Goal: Information Seeking & Learning: Compare options

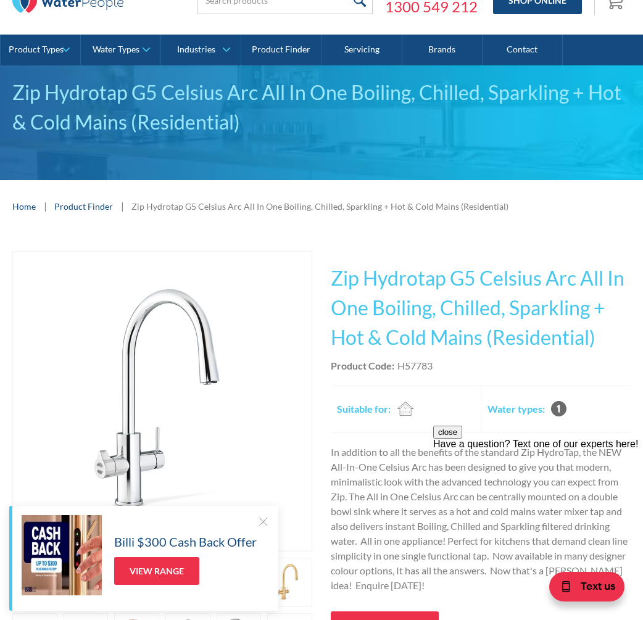
scroll to position [123, 0]
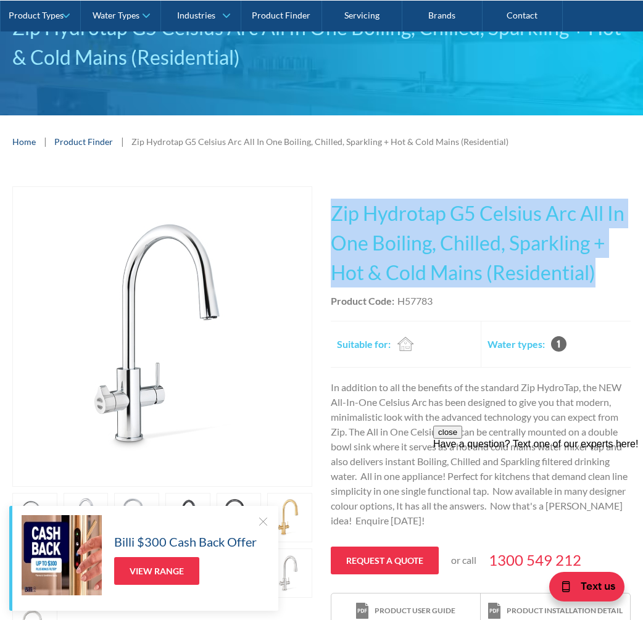
drag, startPoint x: 608, startPoint y: 275, endPoint x: 328, endPoint y: 206, distance: 288.5
click at [328, 206] on div "Play video Fits Most Brands Best Seller No items found. This tap design is incl…" at bounding box center [321, 419] width 619 height 467
copy h1 "Zip Hydrotap G5 Celsius Arc All In One Boiling, Chilled, Sparkling + Hot & Cold…"
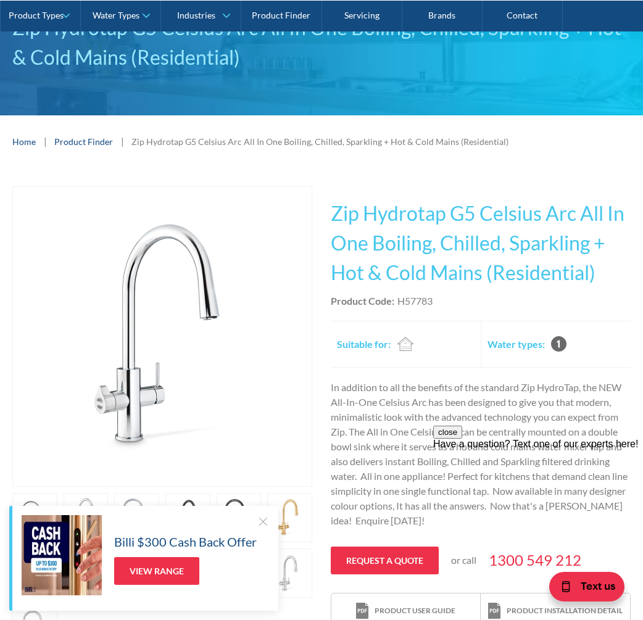
click at [443, 299] on div "Product Code: H57783" at bounding box center [481, 301] width 300 height 15
drag, startPoint x: 437, startPoint y: 299, endPoint x: 399, endPoint y: 298, distance: 37.7
click at [399, 298] on div "Product Code: H57783" at bounding box center [481, 301] width 300 height 15
copy div "H57783"
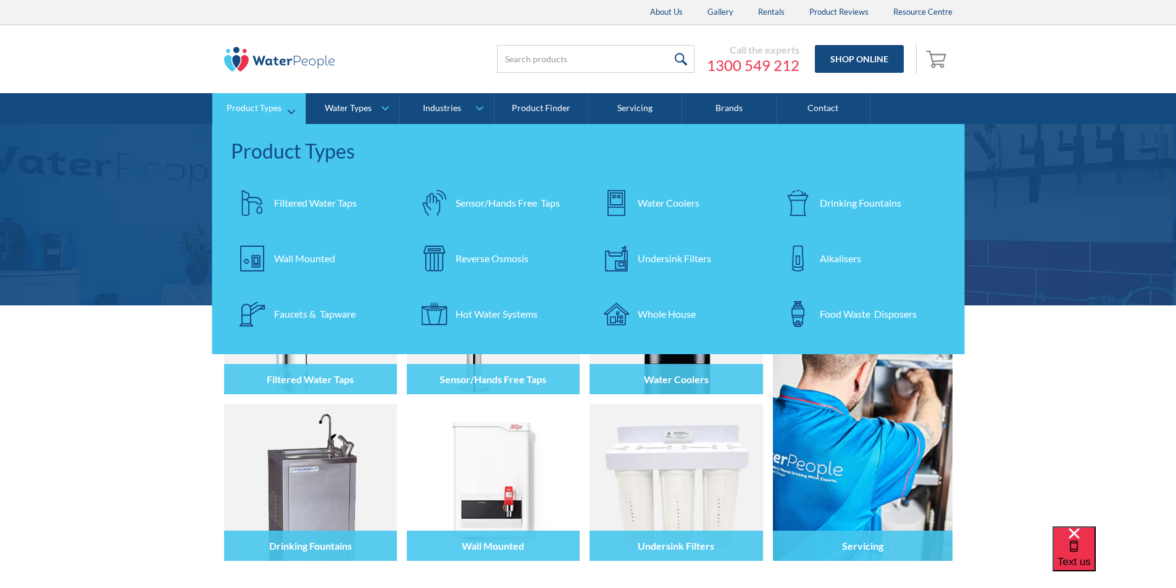
click at [294, 201] on div "Filtered Water Taps" at bounding box center [315, 203] width 83 height 15
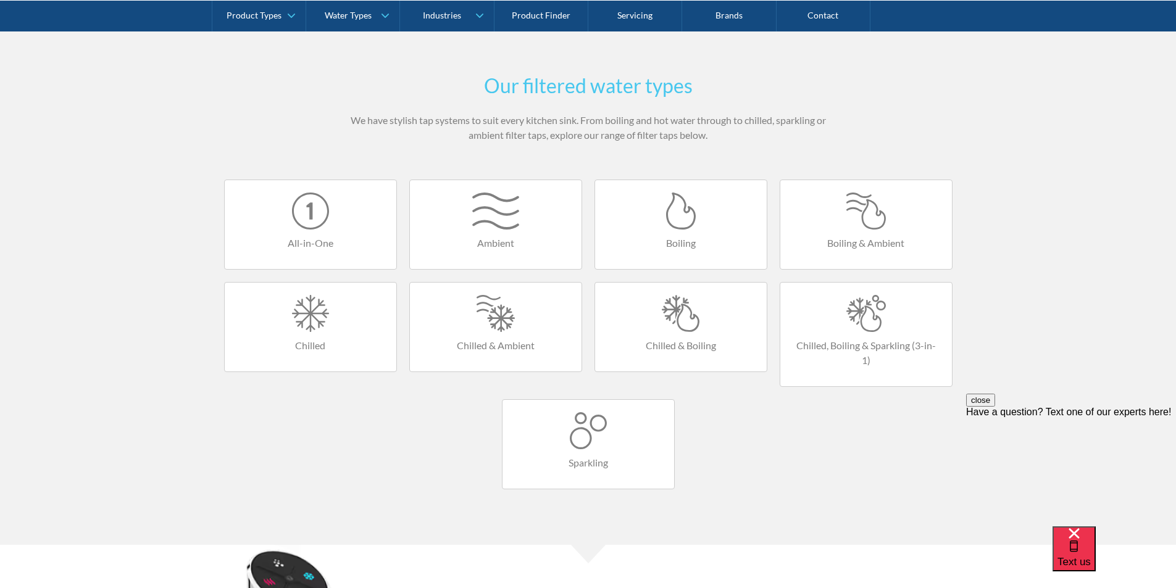
click at [689, 320] on div at bounding box center [681, 313] width 147 height 37
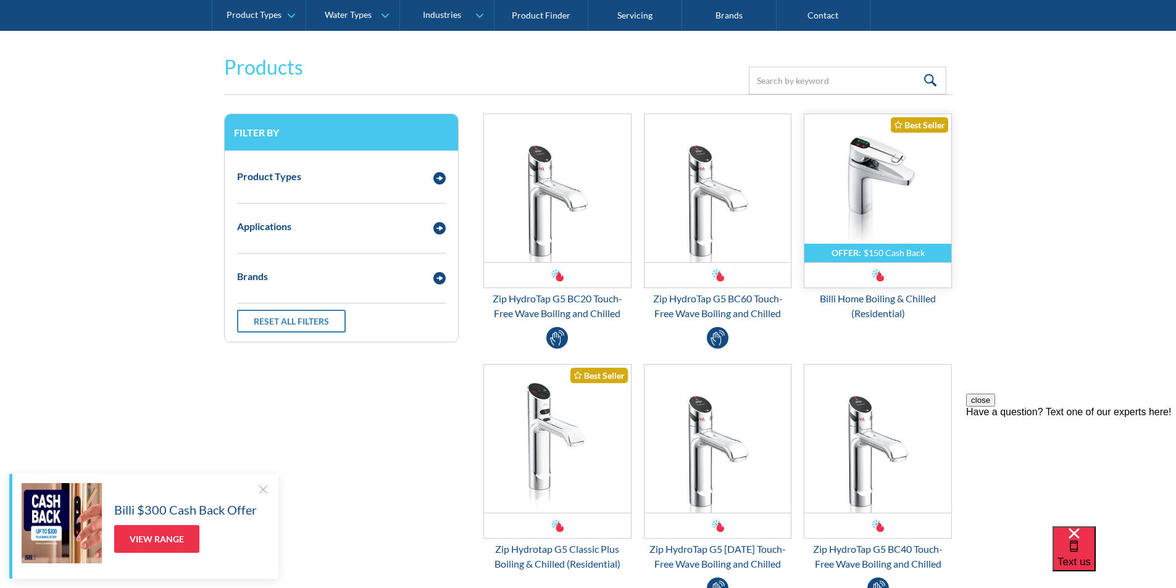
click at [862, 192] on img "Email Form 3" at bounding box center [877, 188] width 147 height 148
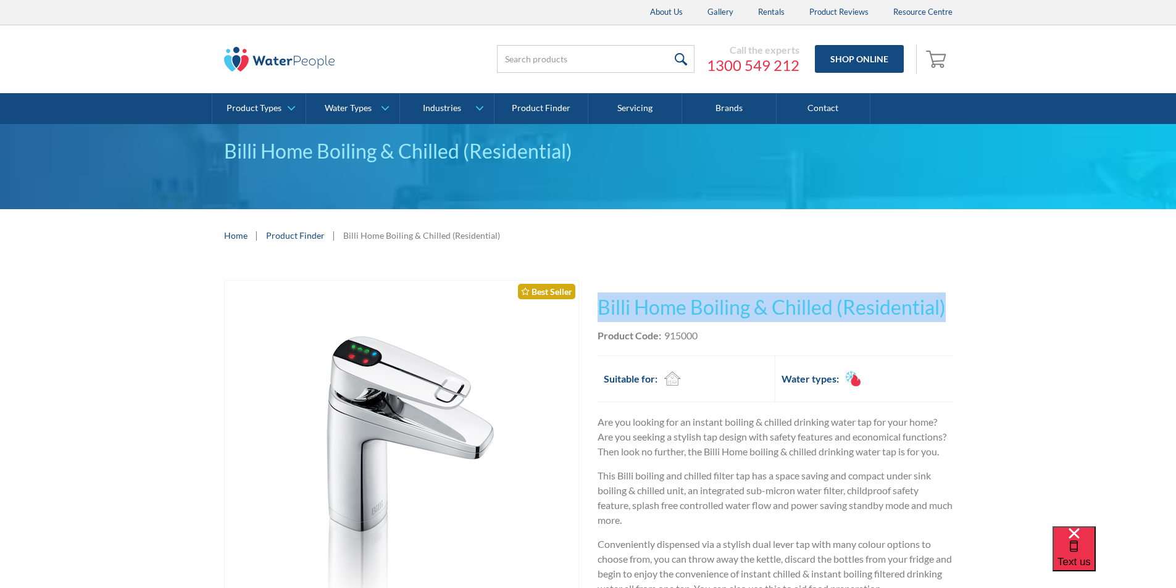
drag, startPoint x: 950, startPoint y: 302, endPoint x: 608, endPoint y: 307, distance: 342.7
click at [598, 307] on h1 "Billi Home Boiling & Chilled (Residential)" at bounding box center [775, 308] width 355 height 30
copy h1 "Billi Home Boiling & Chilled (Residential)"
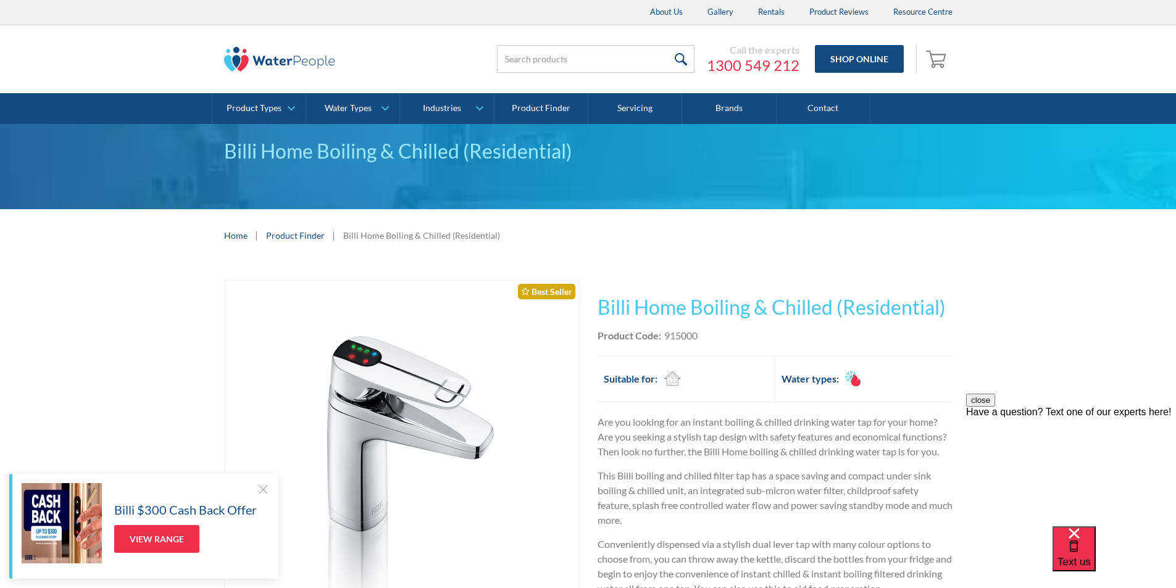
click at [706, 348] on div "This tap design is included in our standard range tap options when you purchase…" at bounding box center [775, 585] width 355 height 611
drag, startPoint x: 703, startPoint y: 337, endPoint x: 666, endPoint y: 337, distance: 37.0
click at [666, 337] on div "Product Code: 915000" at bounding box center [775, 335] width 355 height 15
copy div "915000"
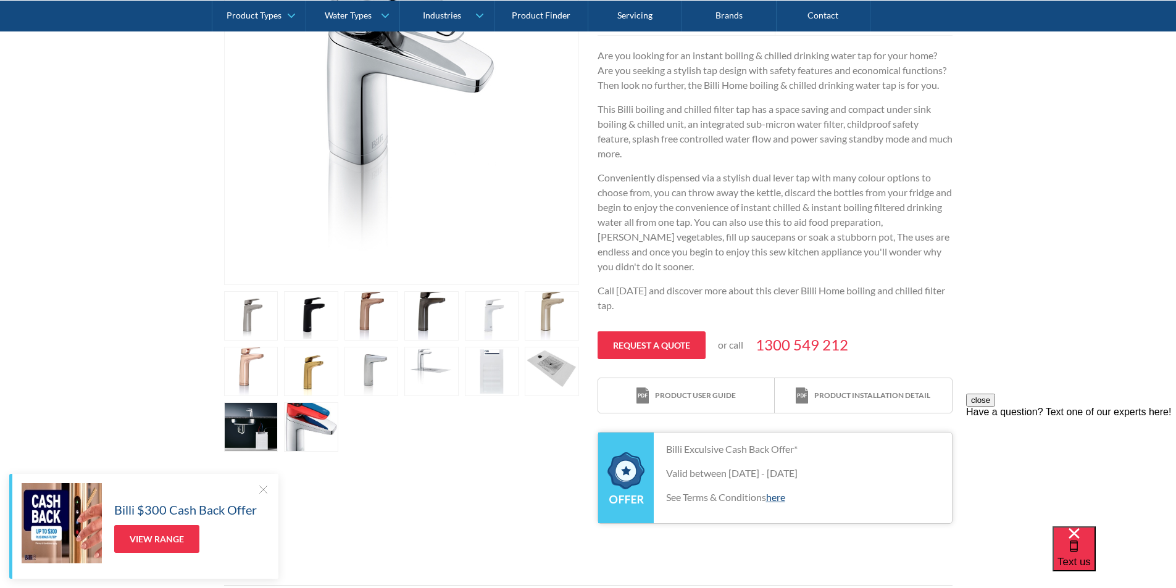
scroll to position [185, 0]
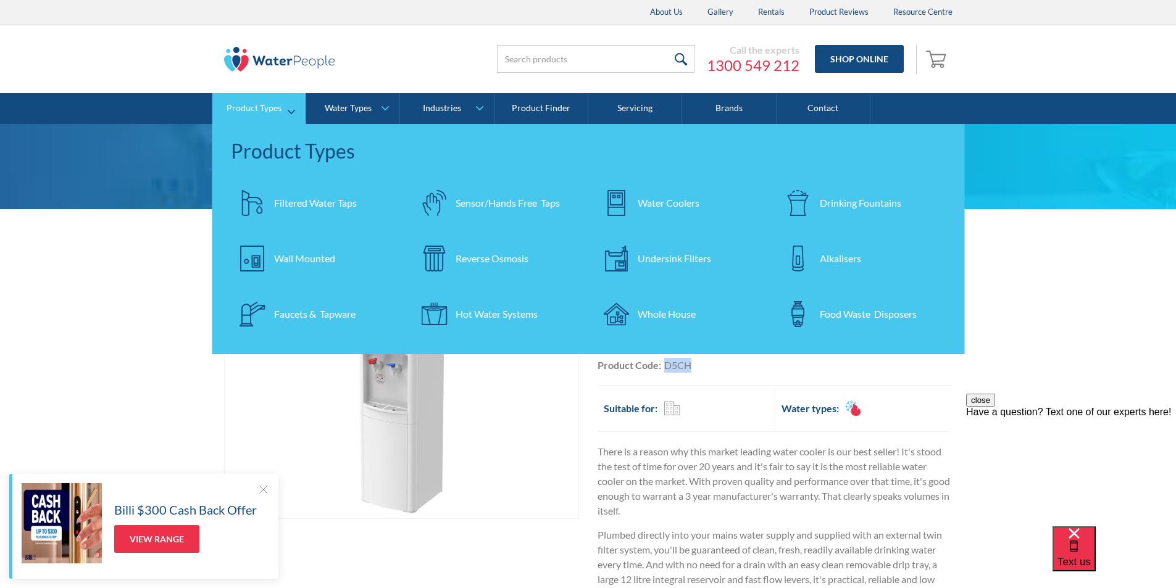
click at [665, 205] on div "Water Coolers" at bounding box center [669, 203] width 62 height 15
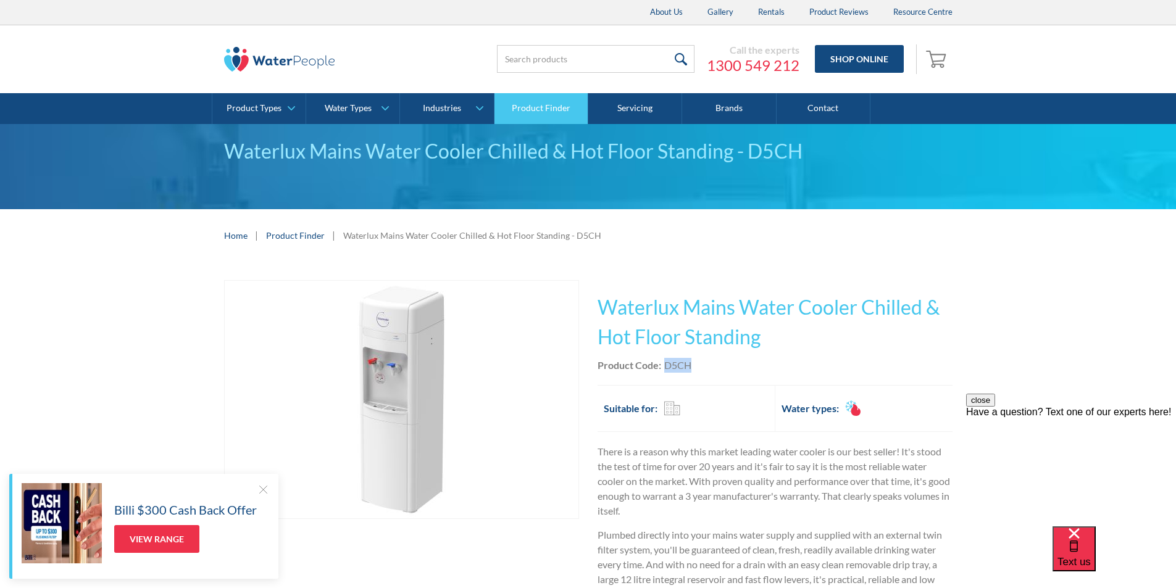
click at [542, 103] on link "Product Finder" at bounding box center [542, 108] width 94 height 31
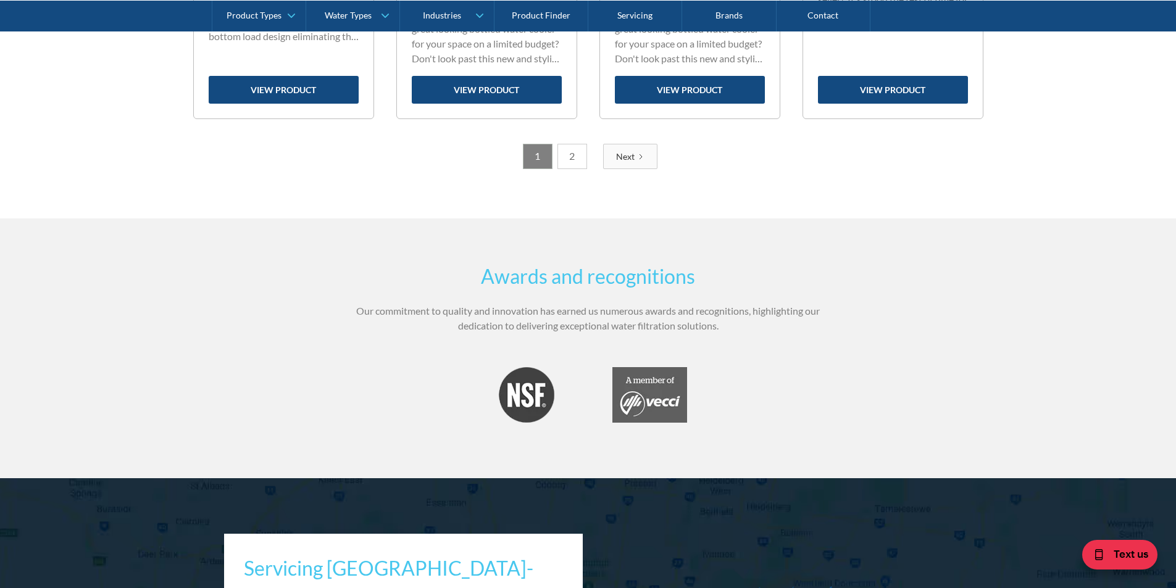
scroll to position [2281, 0]
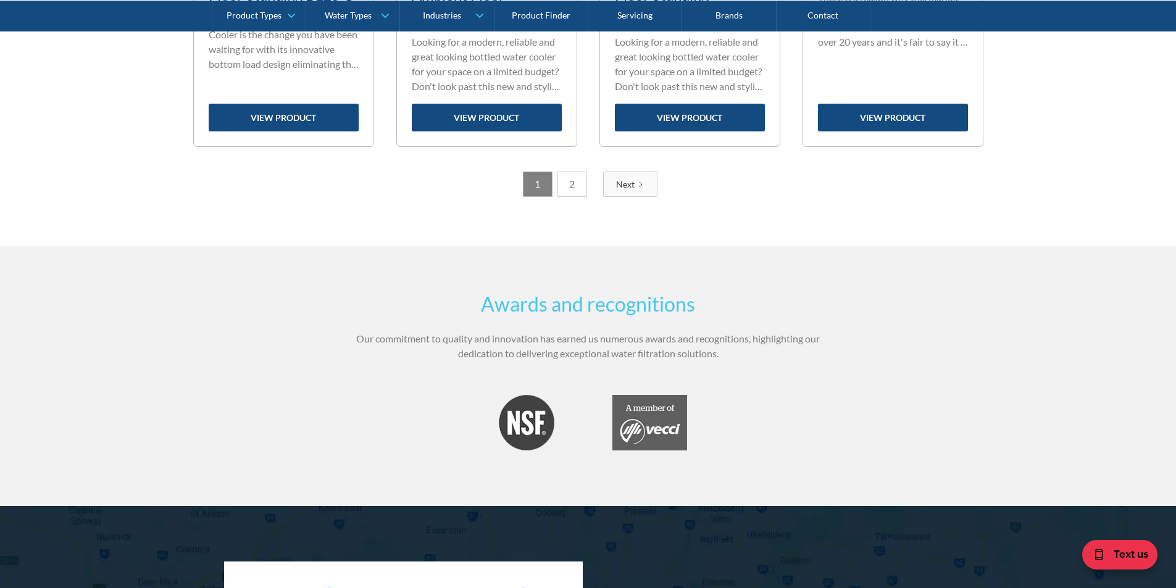
click at [578, 183] on link "2" at bounding box center [572, 184] width 30 height 25
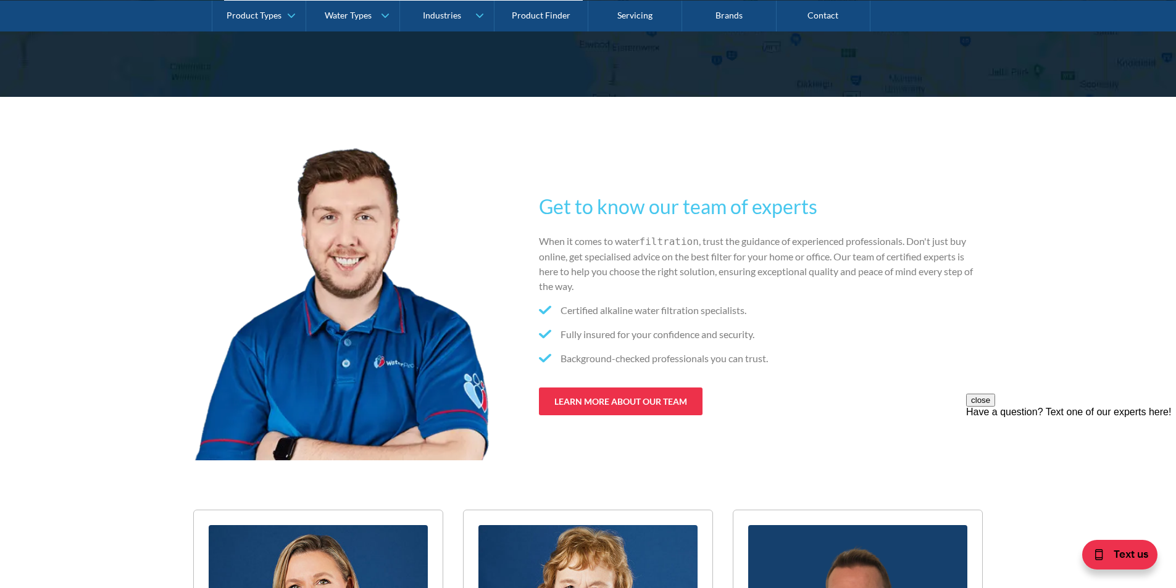
scroll to position [1540, 0]
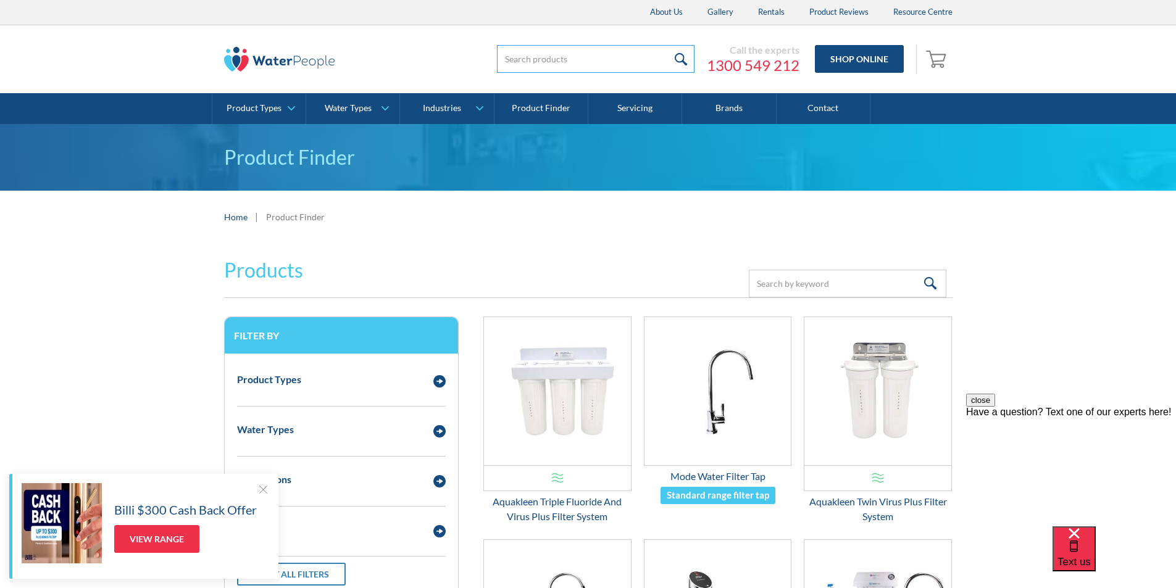
click at [526, 59] on input "search" at bounding box center [596, 59] width 198 height 28
type input "chillers"
click at [682, 56] on input "submit" at bounding box center [681, 59] width 27 height 28
